Goal: Task Accomplishment & Management: Use online tool/utility

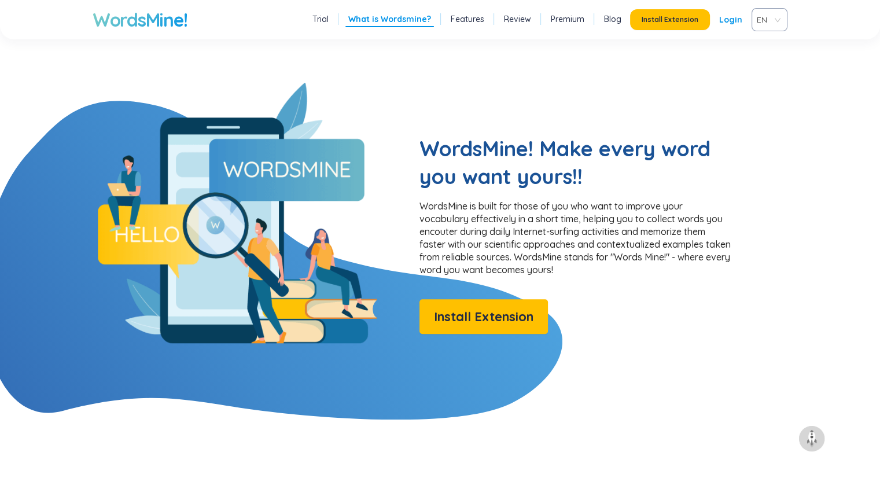
scroll to position [926, 0]
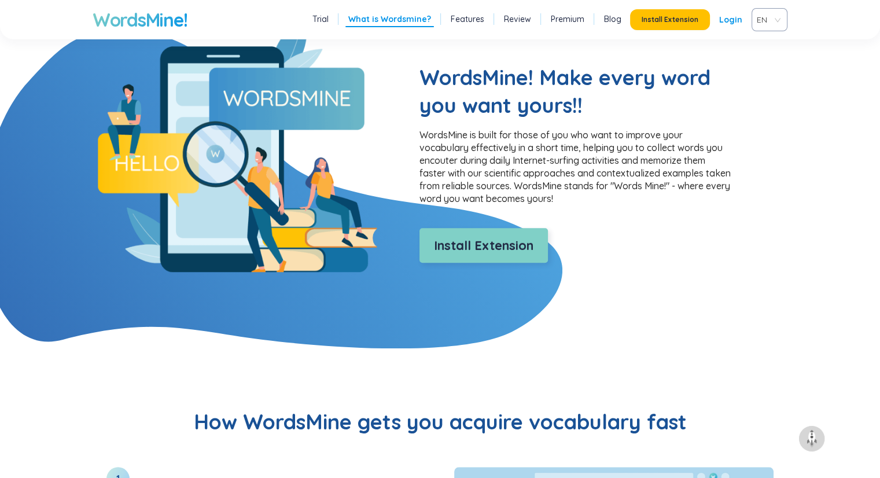
click at [514, 255] on span "Install Extension" at bounding box center [484, 246] width 100 height 20
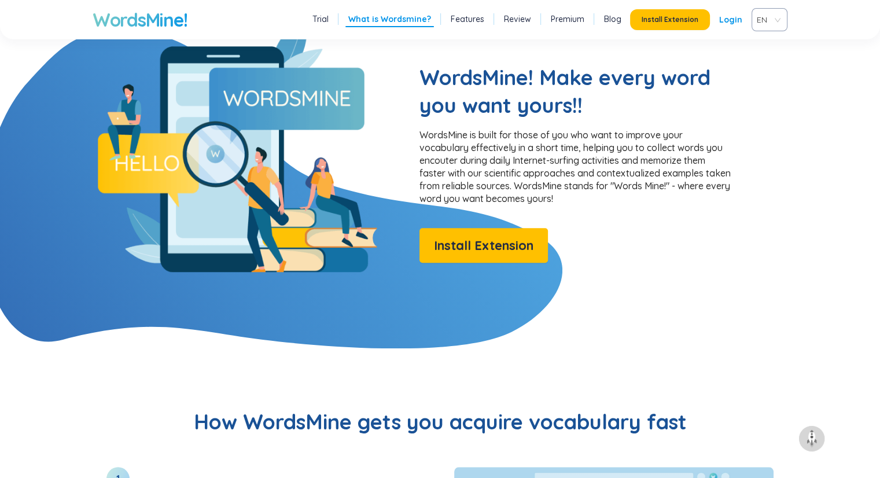
click at [578, 83] on h2 "WordsMine! Make every word you want yours!!" at bounding box center [576, 92] width 313 height 56
click at [579, 82] on h2 "WordsMine! Make every word you want yours!!" at bounding box center [576, 92] width 313 height 56
click at [567, 78] on h2 "WordsMine! Make every word you want yours!!" at bounding box center [576, 92] width 313 height 56
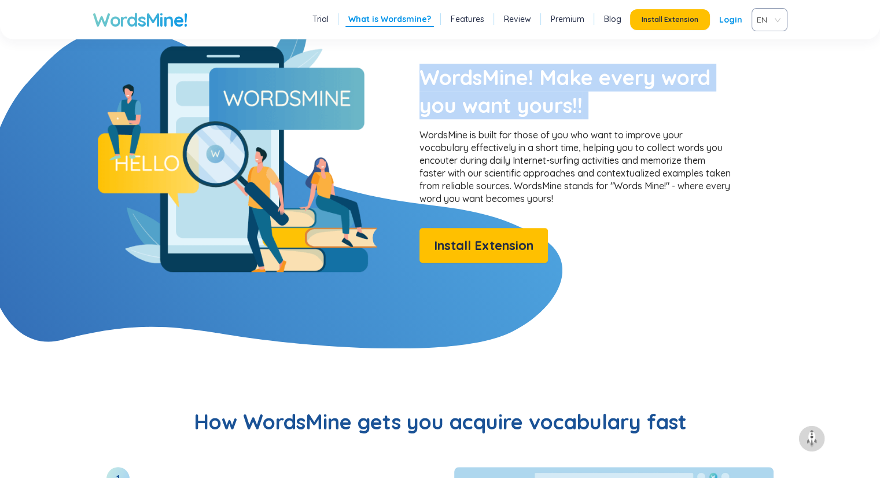
click at [567, 78] on h2 "WordsMine! Make every word you want yours!!" at bounding box center [576, 92] width 313 height 56
click at [584, 93] on h2 "WordsMine! Make every word you want yours!!" at bounding box center [576, 92] width 313 height 56
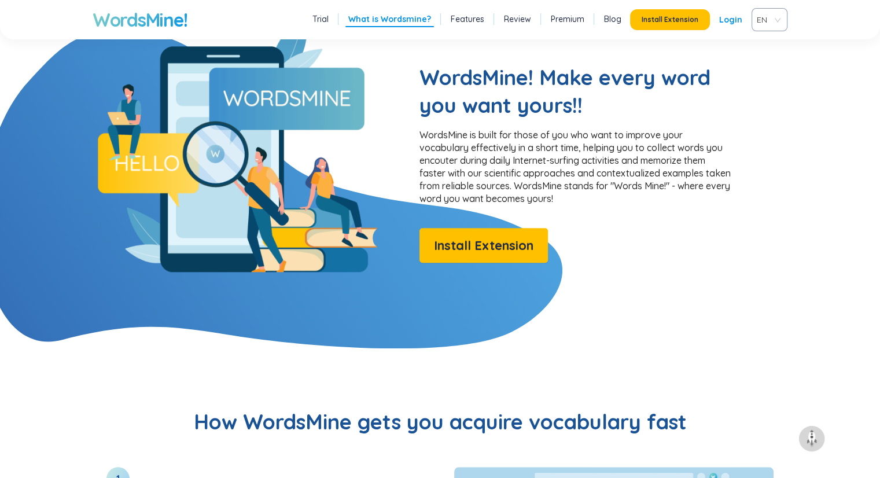
click at [526, 156] on p "WordsMine is built for those of you who want to improve your vocabulary effecti…" at bounding box center [576, 166] width 313 height 76
click at [502, 172] on p "WordsMine is built for those of you who want to improve your vocabulary effecti…" at bounding box center [576, 166] width 313 height 76
drag, startPoint x: 880, startPoint y: 16, endPoint x: 704, endPoint y: 43, distance: 178.6
click at [704, 43] on section "WordsMine! Make every word you want yours!! WordsMine is built for those of you…" at bounding box center [440, 142] width 880 height 260
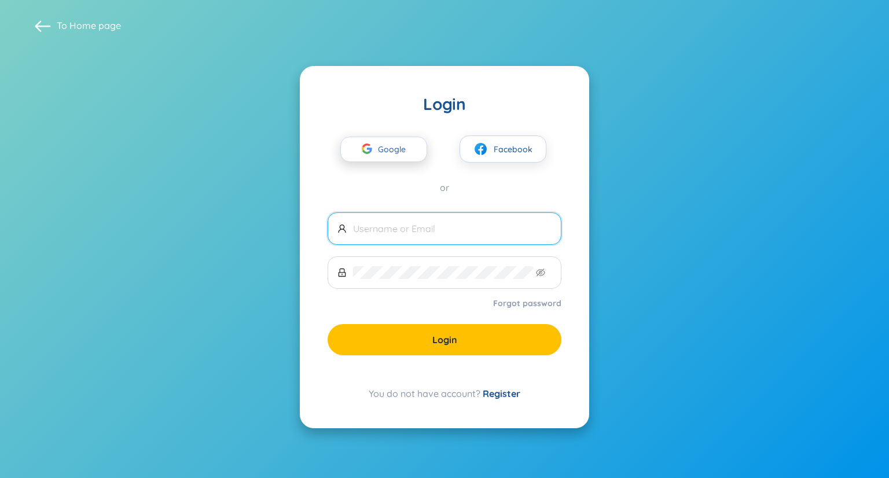
click at [373, 149] on div "button" at bounding box center [367, 150] width 22 height 25
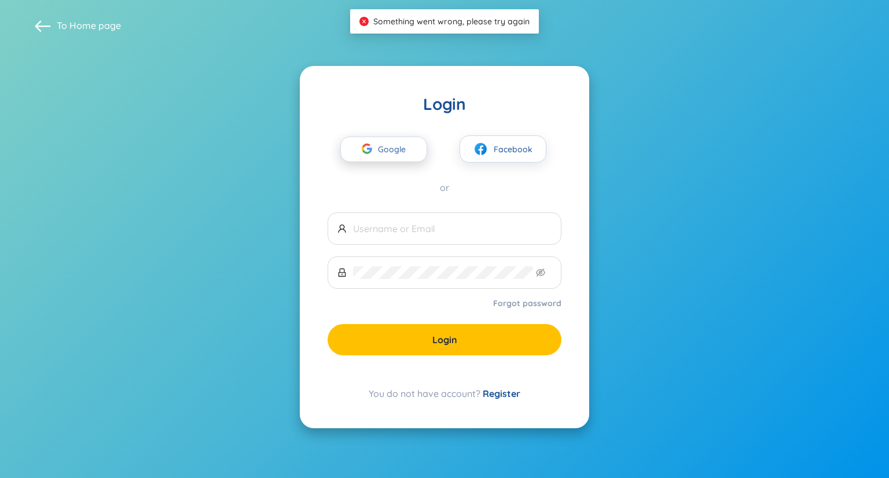
click at [407, 157] on span "Google" at bounding box center [395, 149] width 34 height 24
